Goal: Task Accomplishment & Management: Use online tool/utility

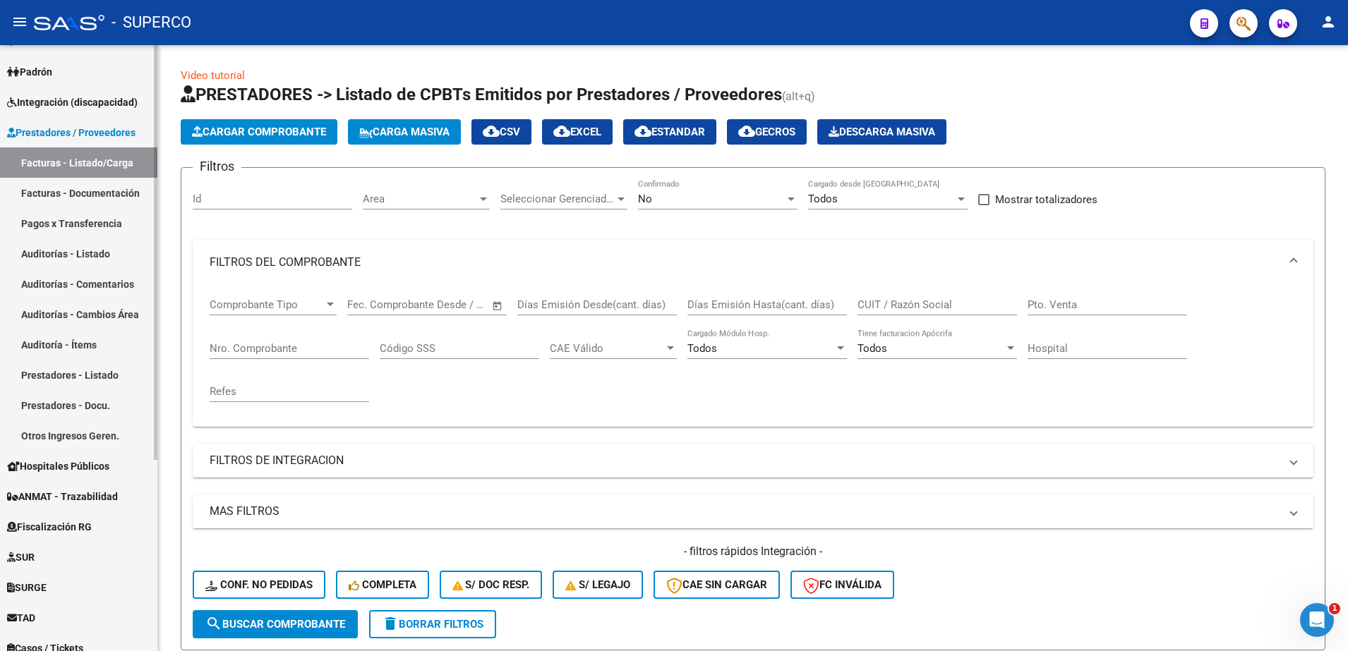
scroll to position [373, 0]
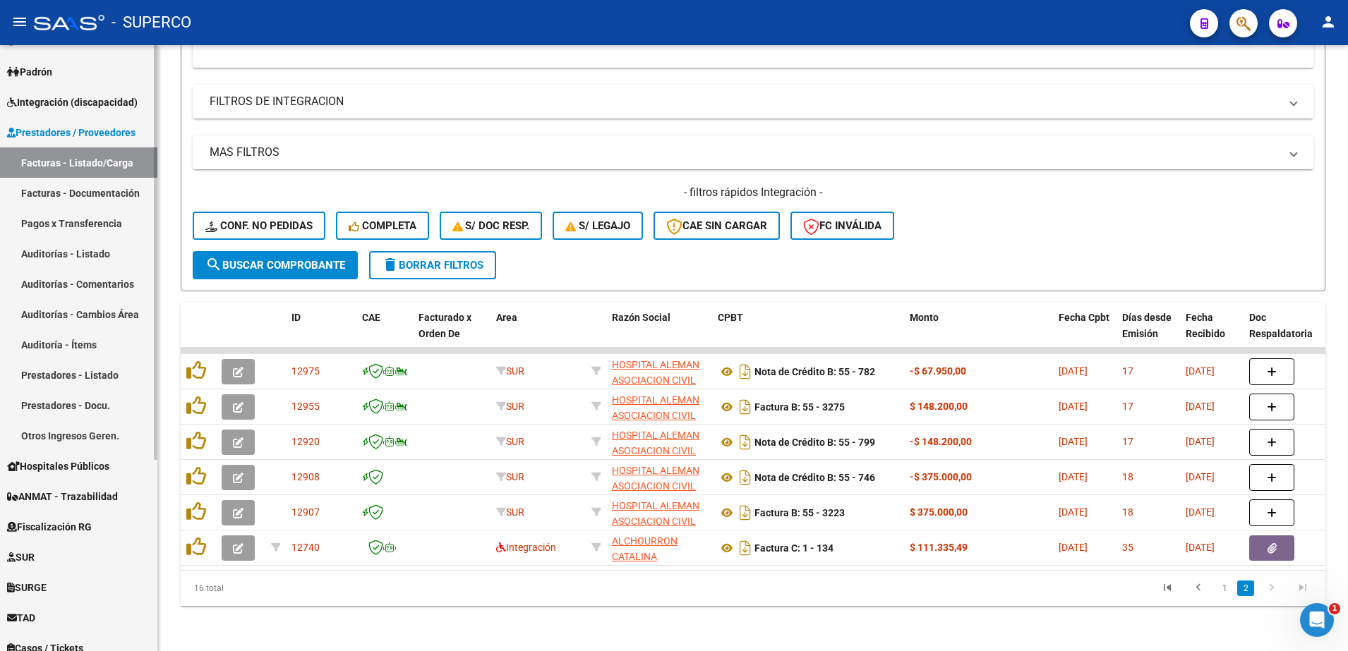
click at [71, 497] on span "ANMAT - Trazabilidad" at bounding box center [62, 497] width 111 height 16
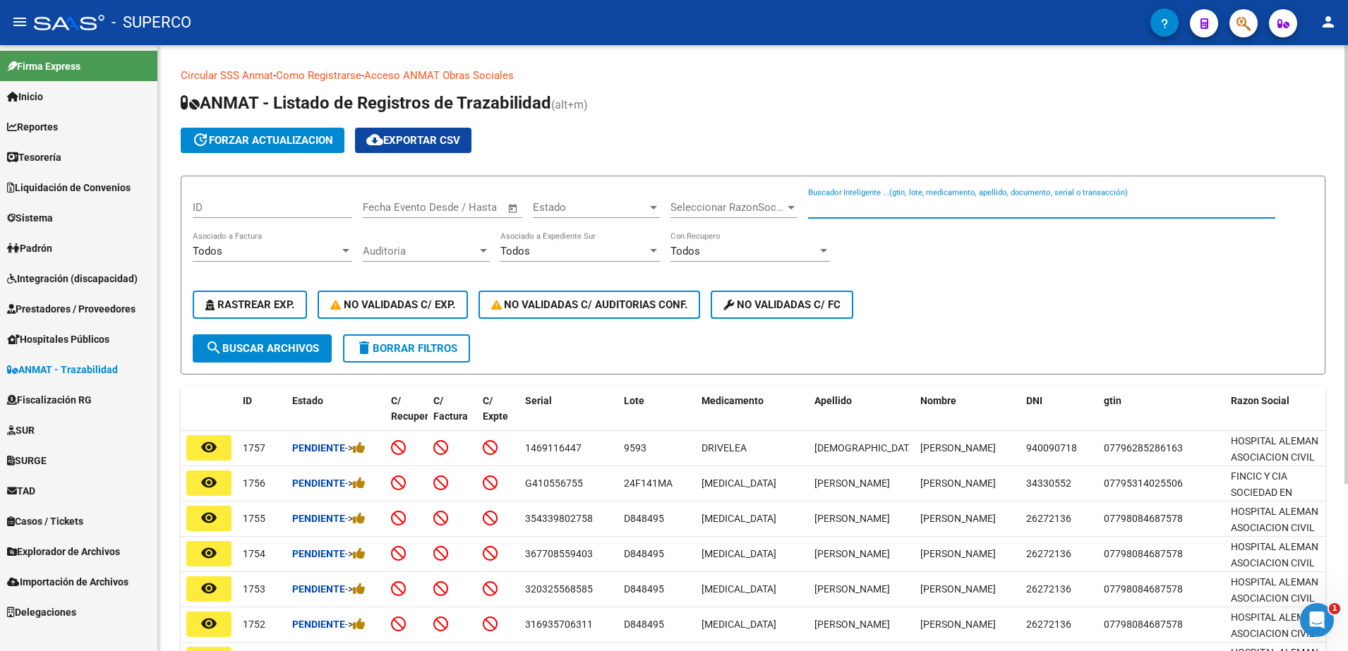
click at [987, 201] on input "Buscador Inteligente ...(gtin, lote, medicamento, apellido, documento, serial o…" at bounding box center [1041, 207] width 467 height 13
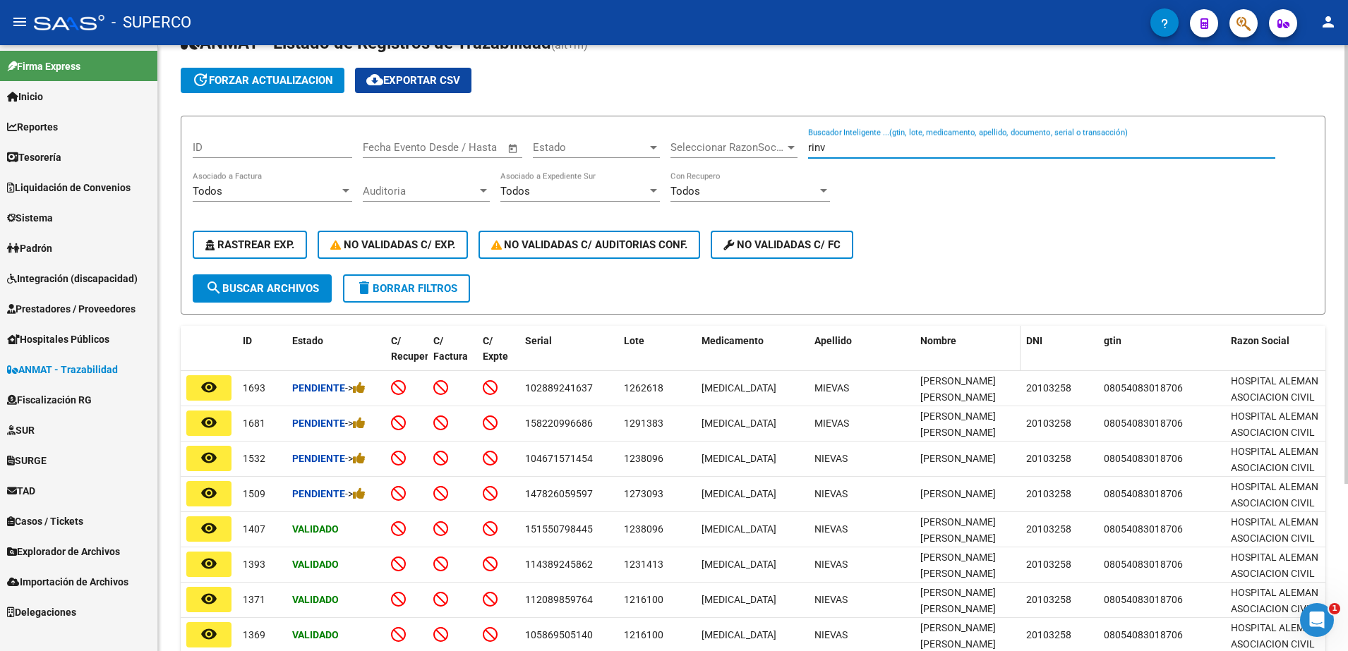
scroll to position [231, 0]
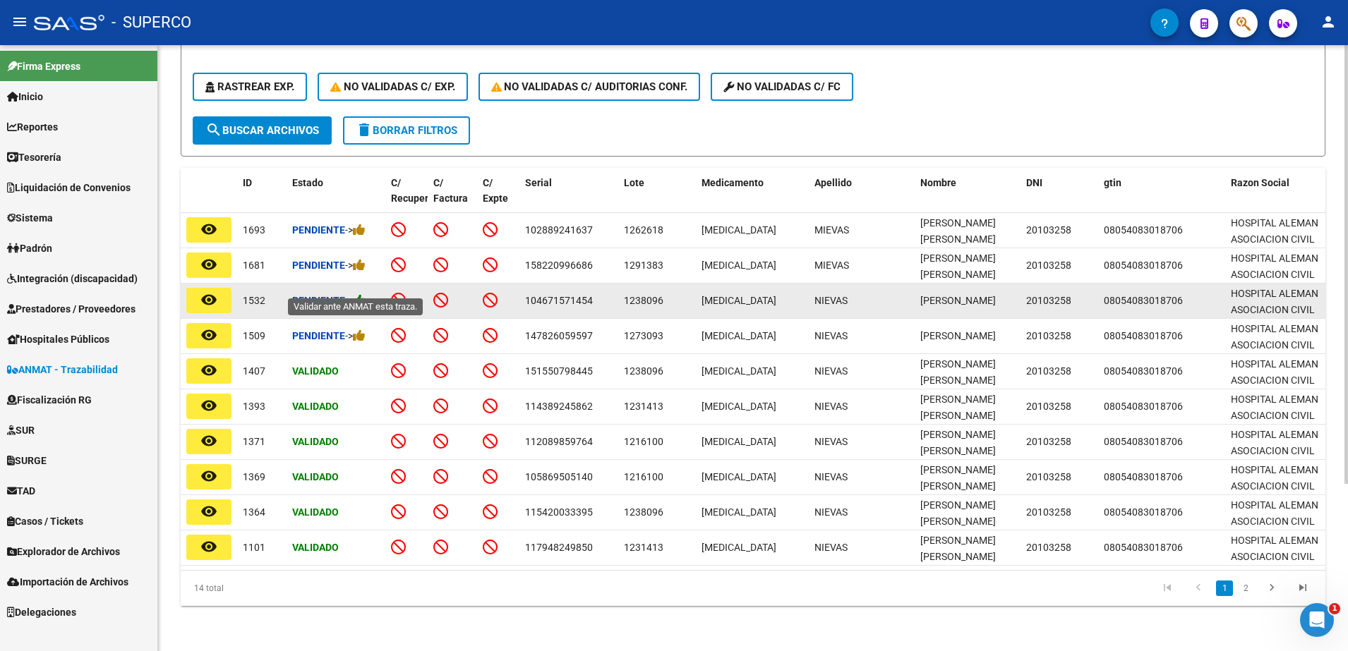
type input "rinv"
click at [361, 294] on icon at bounding box center [359, 300] width 13 height 13
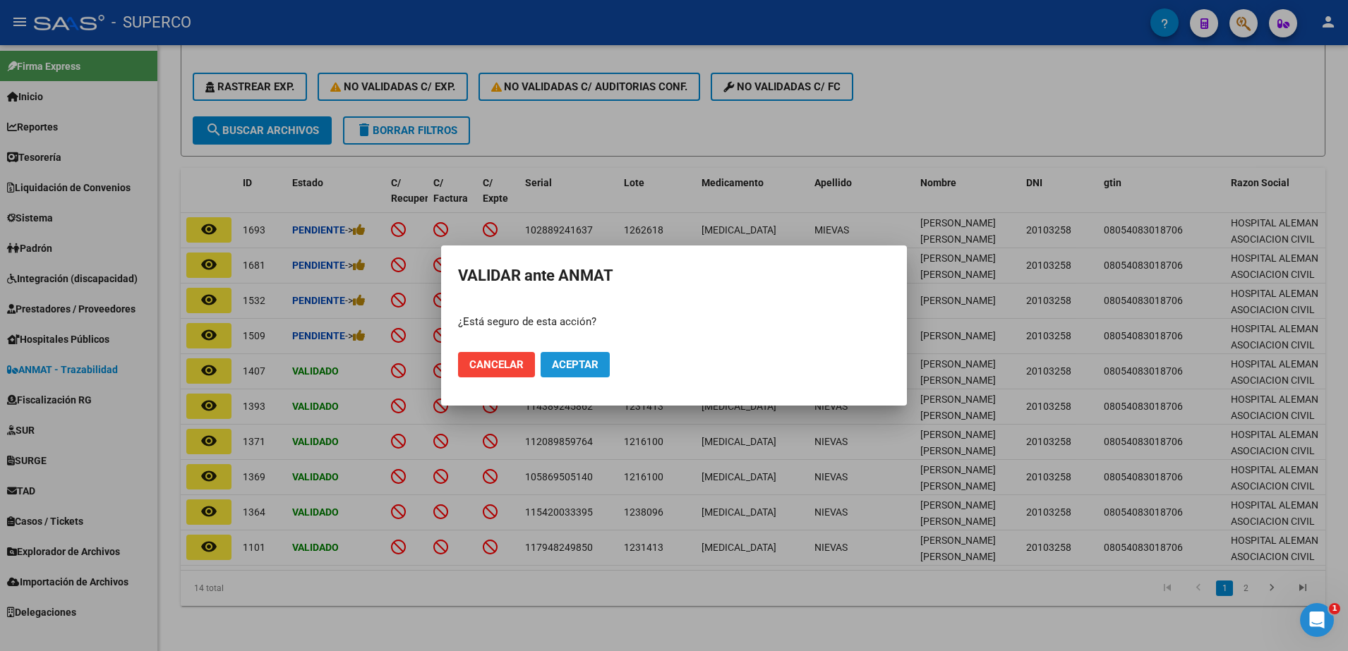
click at [586, 358] on span "Aceptar" at bounding box center [575, 364] width 47 height 13
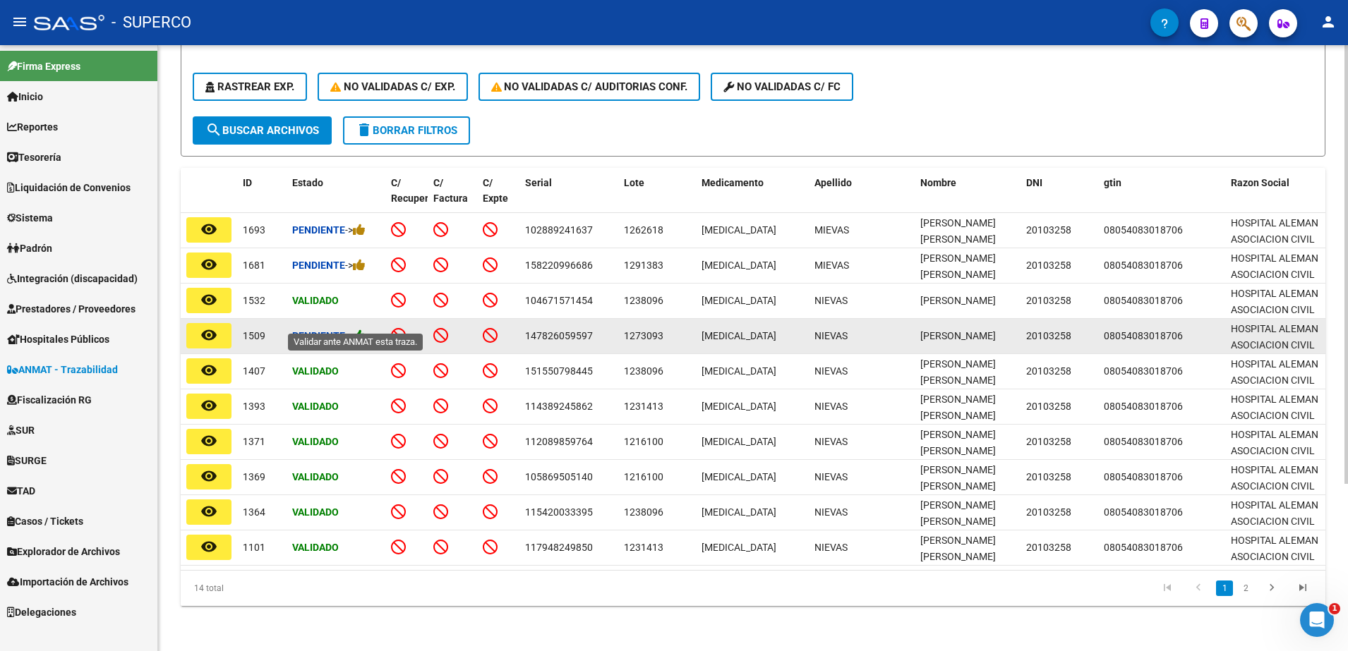
click at [366, 329] on icon at bounding box center [359, 335] width 13 height 13
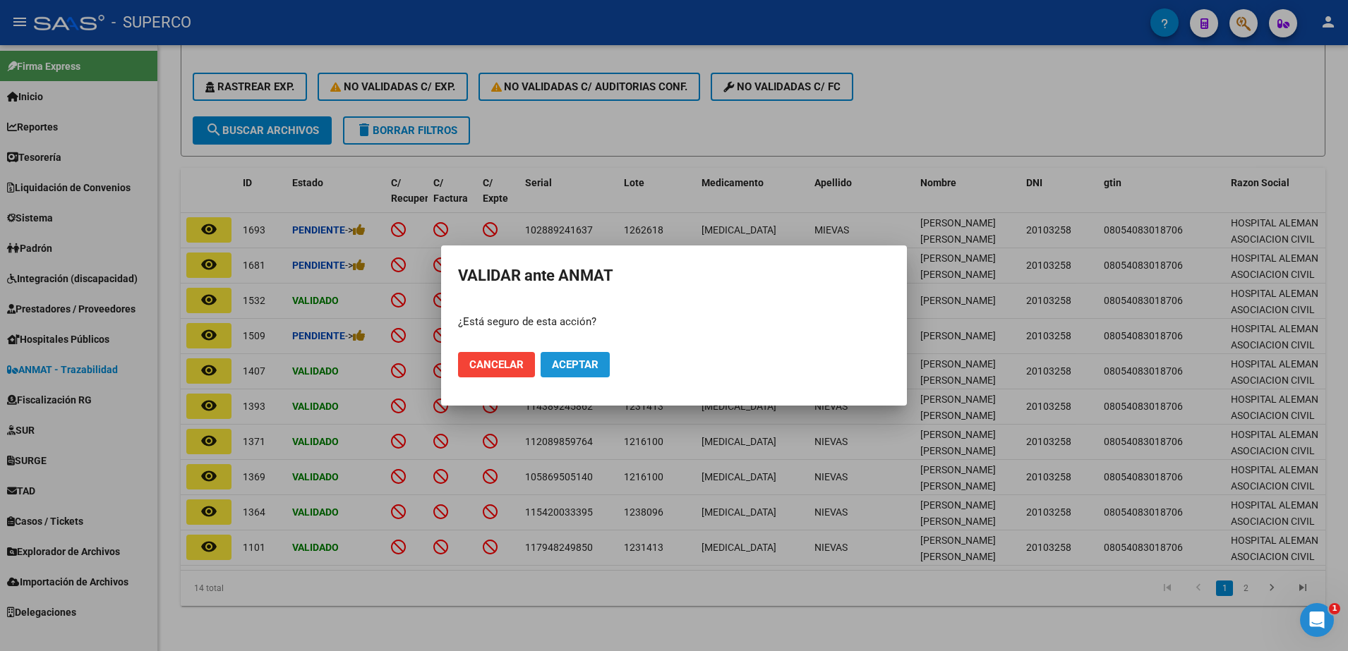
click at [577, 379] on mat-dialog-actions "Cancelar Aceptar" at bounding box center [674, 365] width 432 height 48
click at [583, 368] on span "Aceptar" at bounding box center [575, 364] width 47 height 13
